Goal: Understand process/instructions: Learn how to perform a task or action

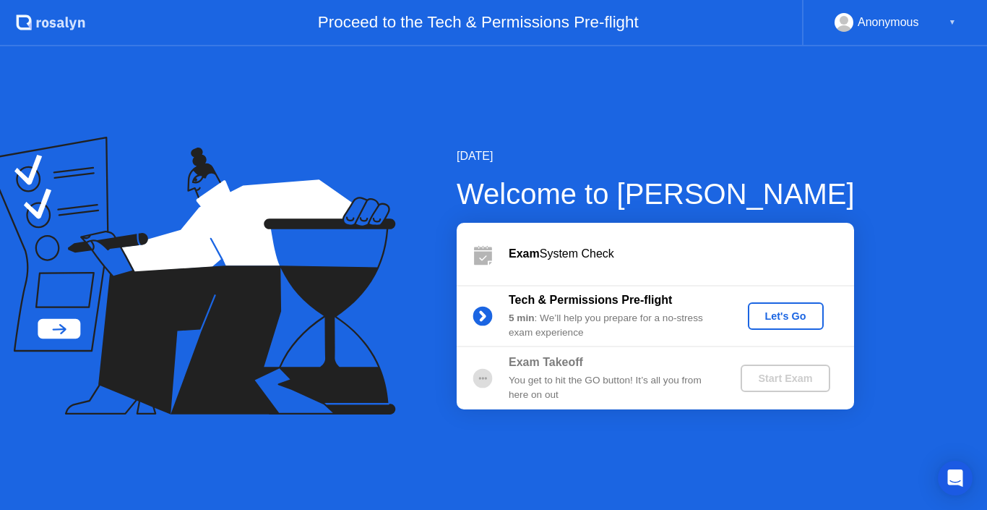
click at [762, 316] on div "Let's Go" at bounding box center [786, 316] width 64 height 12
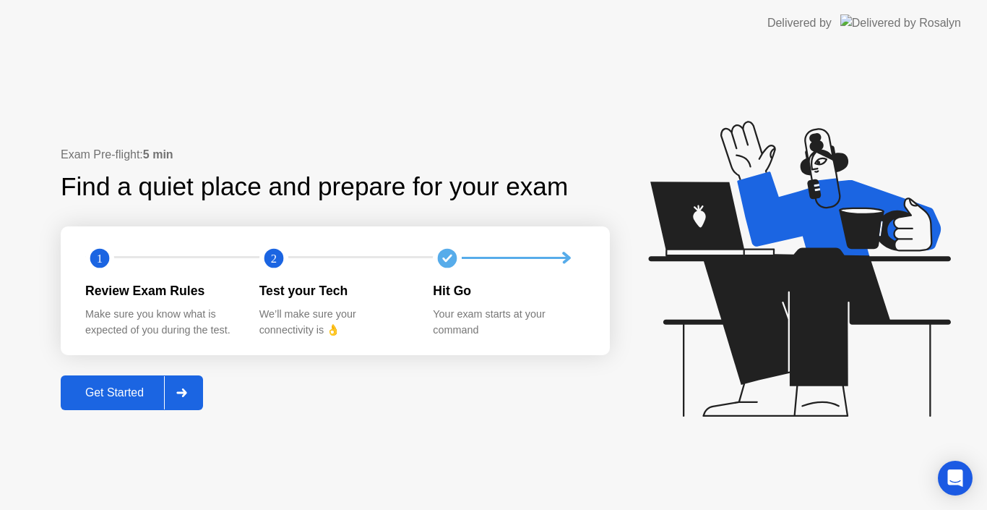
click at [116, 392] on div "Get Started" at bounding box center [114, 392] width 99 height 13
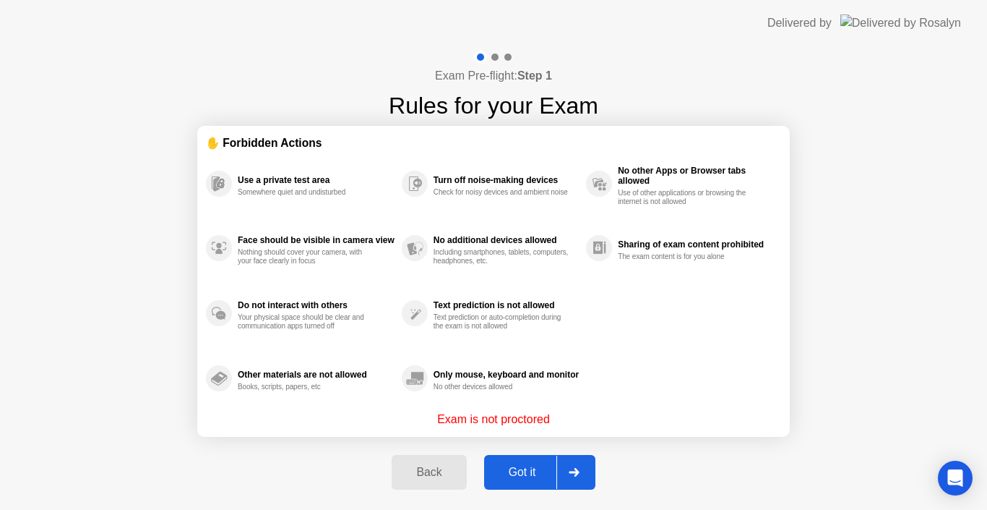
click at [523, 472] on div "Got it" at bounding box center [523, 471] width 68 height 13
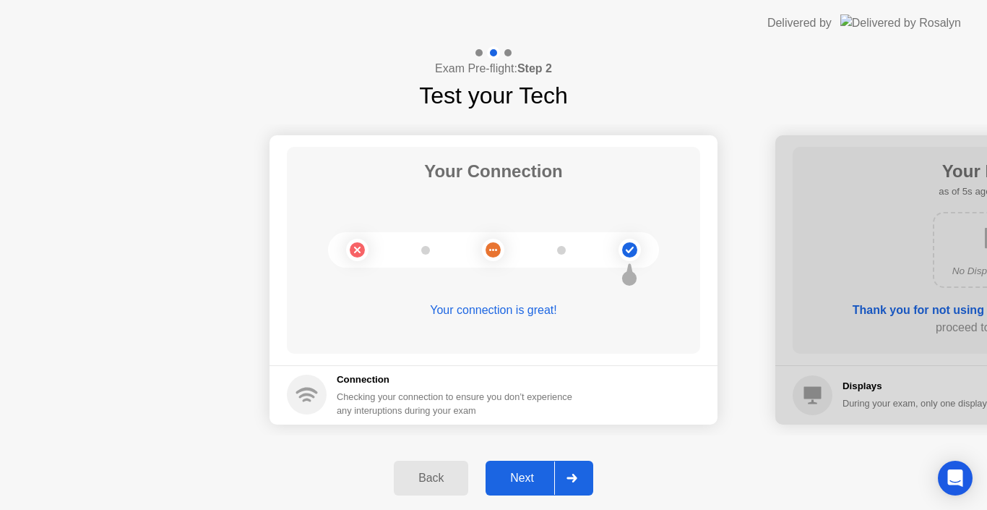
click at [517, 473] on div "Next" at bounding box center [522, 477] width 64 height 13
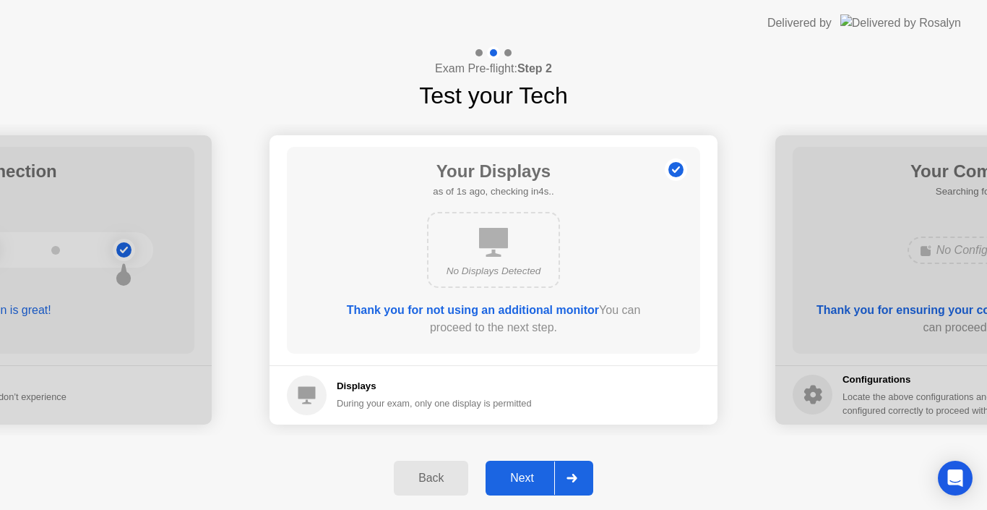
click at [517, 473] on div "Next" at bounding box center [522, 477] width 64 height 13
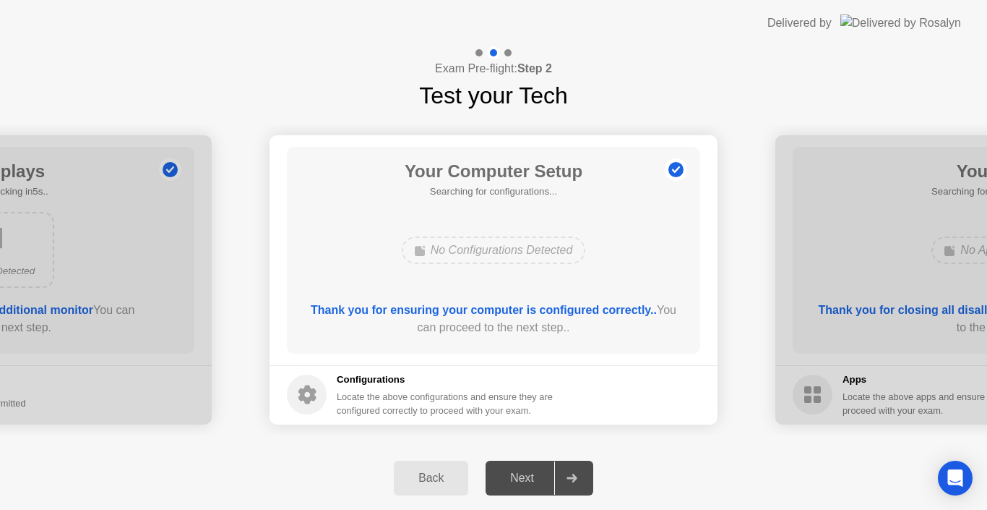
click at [522, 477] on div "Next" at bounding box center [522, 477] width 64 height 13
click at [525, 476] on div "Next" at bounding box center [522, 477] width 64 height 13
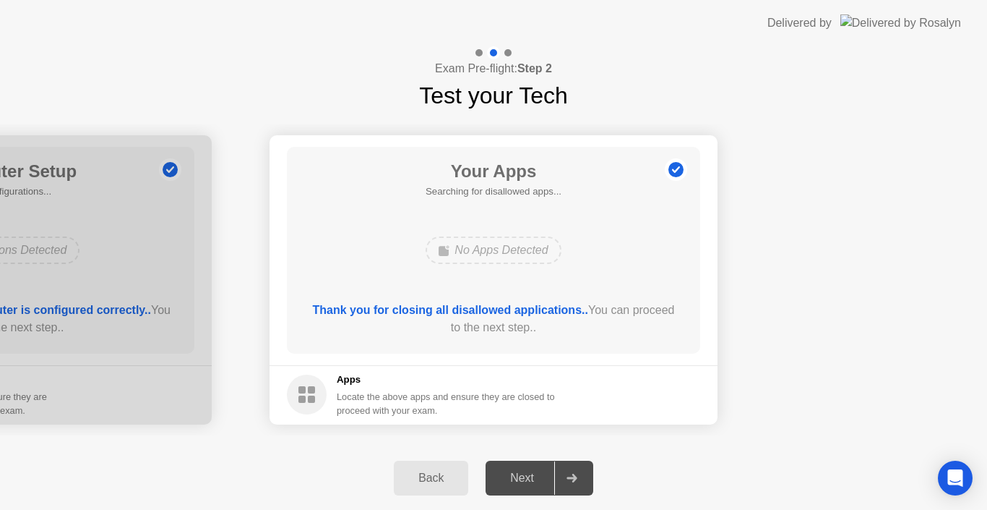
click at [525, 476] on div "Next" at bounding box center [522, 477] width 64 height 13
click at [517, 476] on div "Next" at bounding box center [522, 477] width 64 height 13
click at [519, 476] on div "Next" at bounding box center [522, 477] width 64 height 13
